Goal: Task Accomplishment & Management: Manage account settings

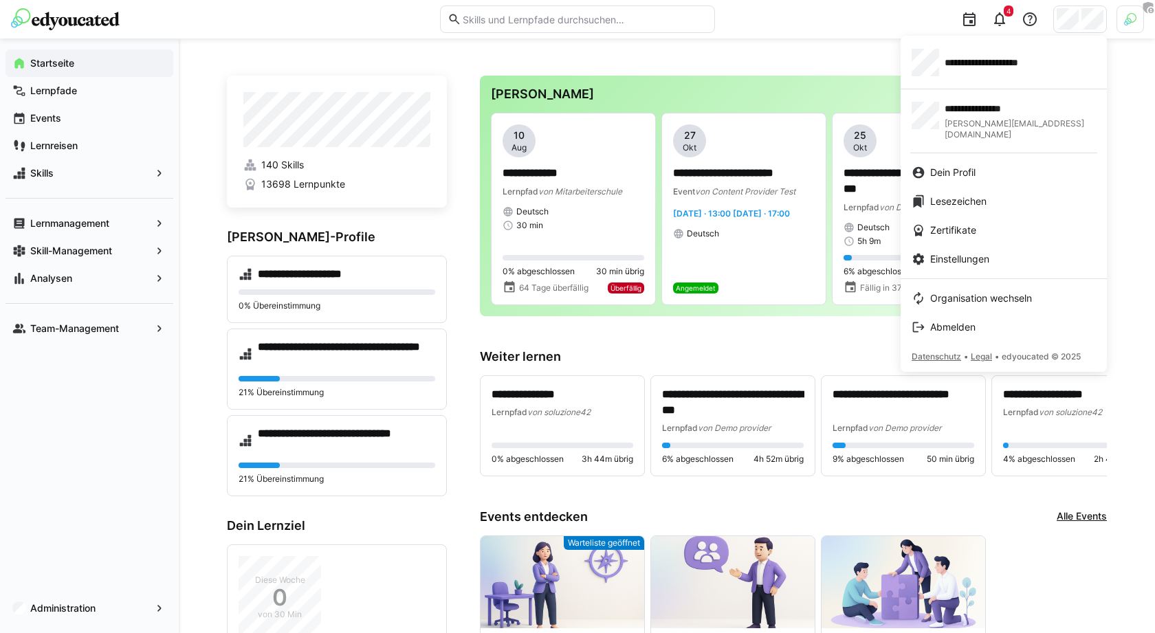
click at [1073, 23] on div at bounding box center [577, 316] width 1155 height 633
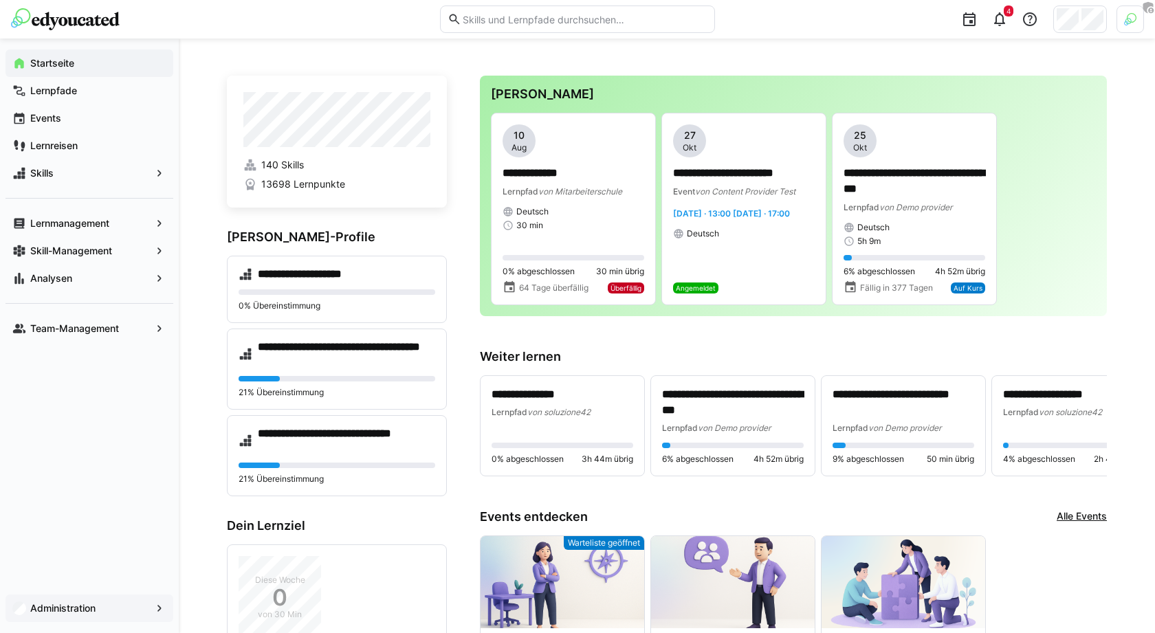
click at [90, 601] on div "Administration" at bounding box center [89, 607] width 168 height 27
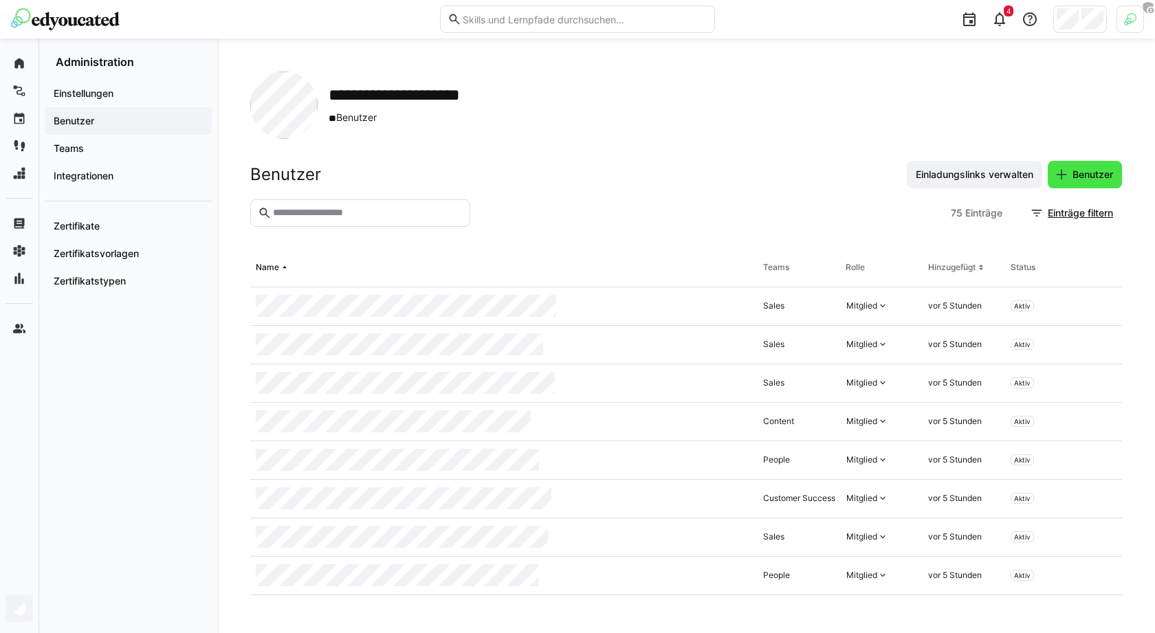
click at [1103, 168] on span "Benutzer" at bounding box center [1092, 175] width 45 height 14
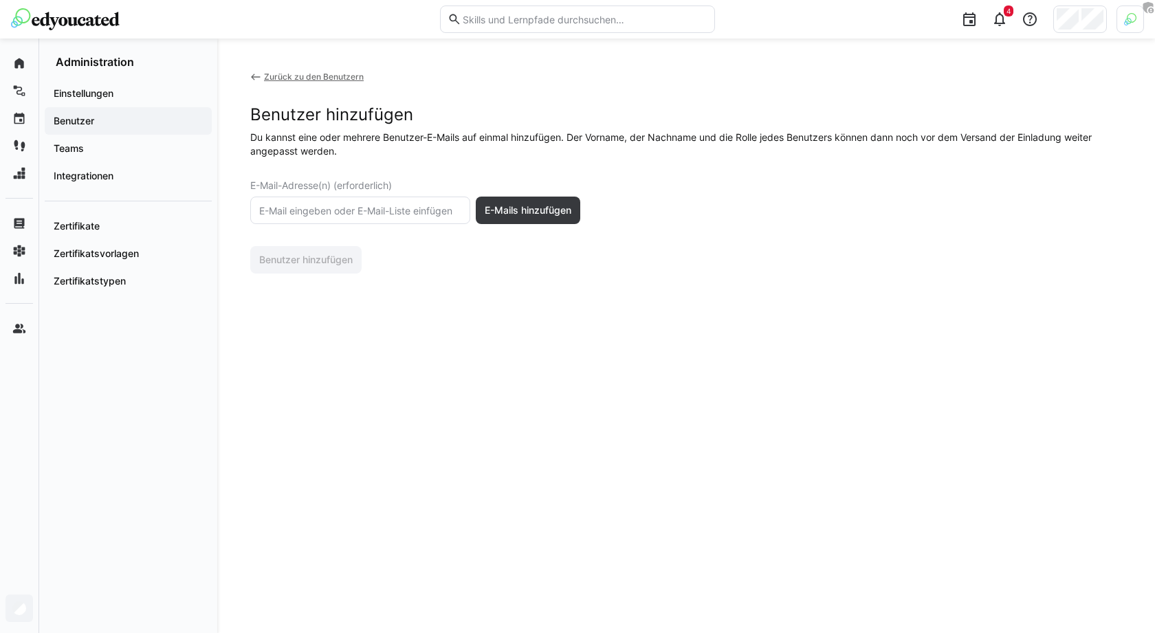
click at [726, 247] on div "Benutzer hinzufügen" at bounding box center [685, 259] width 871 height 27
